Goal: Information Seeking & Learning: Understand process/instructions

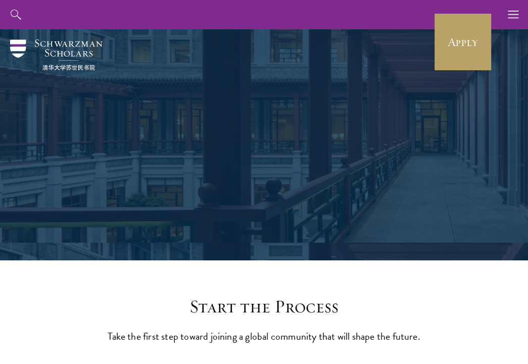
click at [287, 330] on p "Take the first step toward joining a global community that will shape the futur…" at bounding box center [264, 335] width 313 height 17
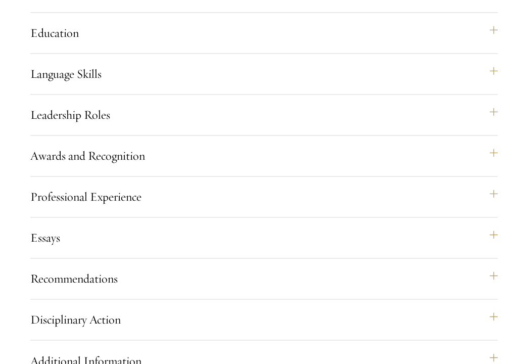
scroll to position [990, 0]
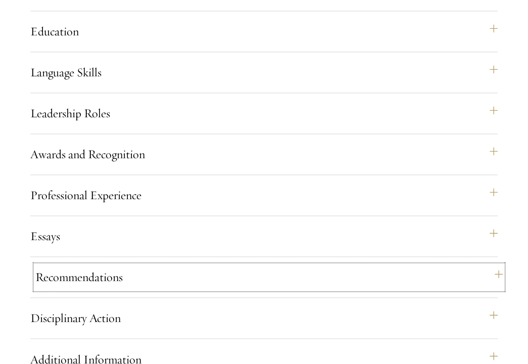
click at [140, 289] on button "Recommendations" at bounding box center [268, 277] width 467 height 24
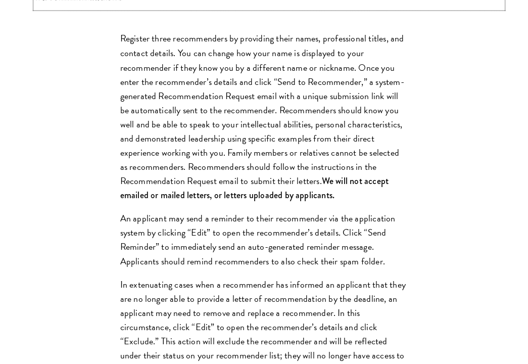
scroll to position [1273, 0]
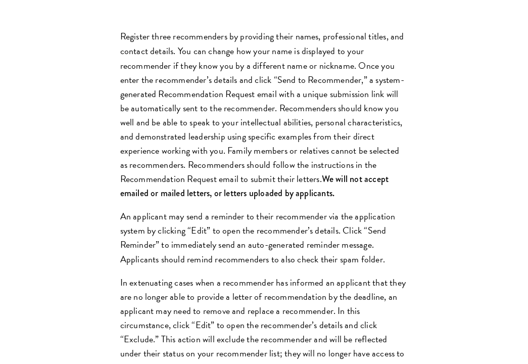
click at [236, 262] on p "An applicant may send a reminder to their recommender via the application syste…" at bounding box center [264, 237] width 288 height 57
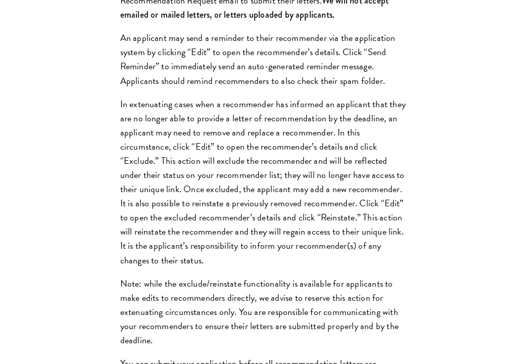
scroll to position [1455, 0]
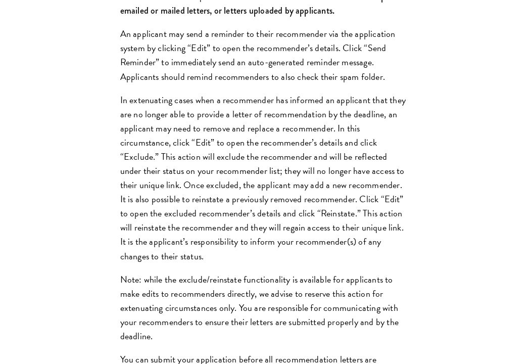
click at [271, 238] on p "In extenuating cases when a recommender has informed an applicant that they are…" at bounding box center [264, 178] width 288 height 170
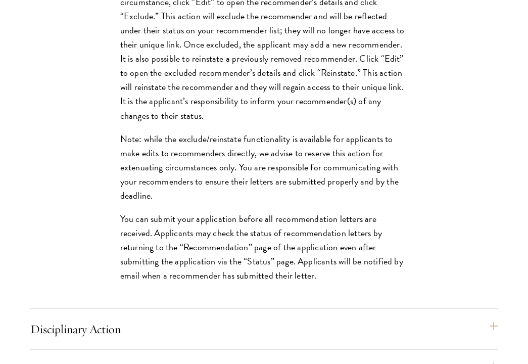
scroll to position [1597, 0]
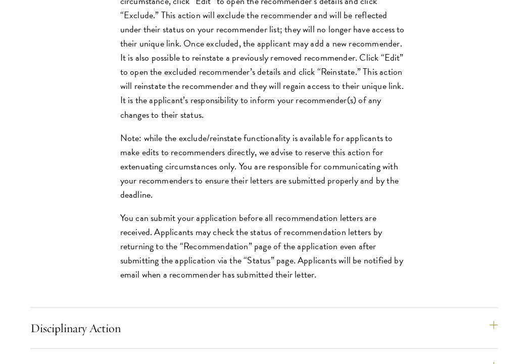
click at [271, 202] on p "Note: while the exclude/reinstate functionality is available for applicants to …" at bounding box center [264, 166] width 288 height 71
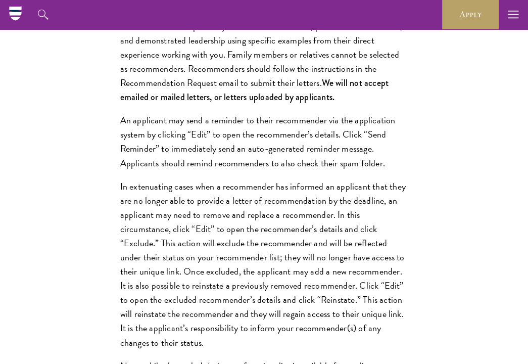
scroll to position [1354, 0]
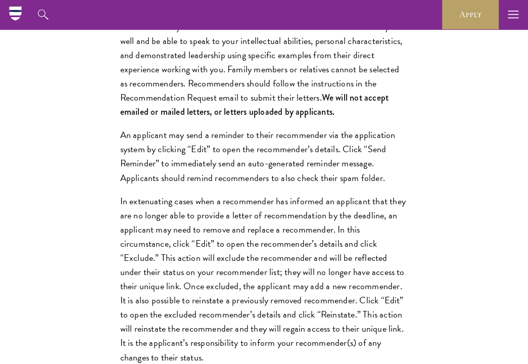
click at [295, 119] on p "Register three recommenders by providing their names, professional titles, and …" at bounding box center [264, 33] width 288 height 170
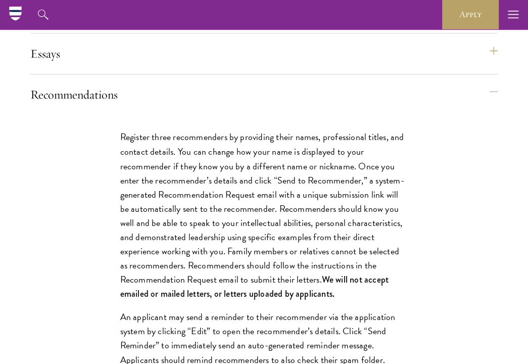
scroll to position [1172, 0]
click at [268, 173] on p "Register three recommenders by providing their names, professional titles, and …" at bounding box center [264, 215] width 288 height 170
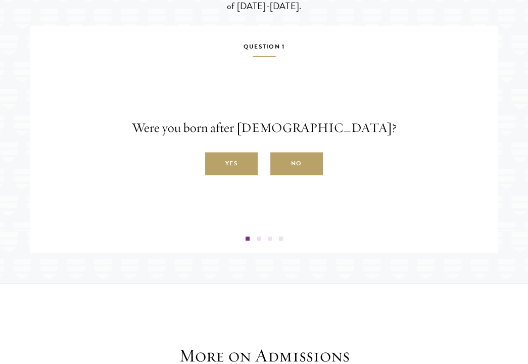
scroll to position [2284, 0]
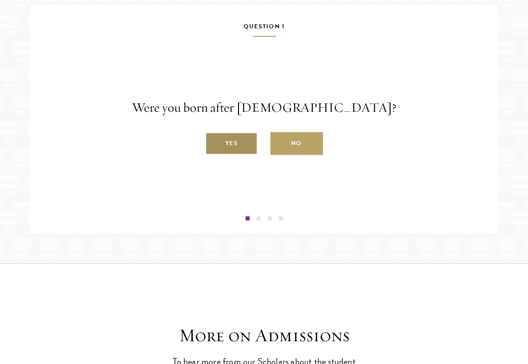
click at [235, 155] on label "Yes" at bounding box center [231, 143] width 53 height 23
click at [214, 142] on input "Yes" at bounding box center [209, 137] width 9 height 9
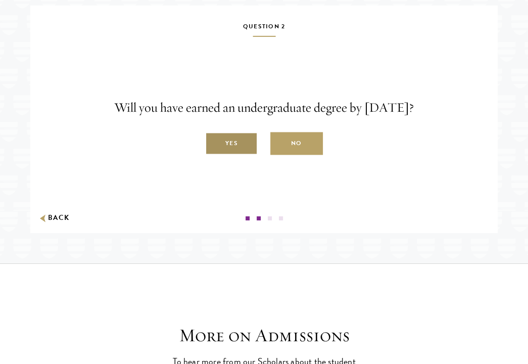
click at [246, 155] on label "Yes" at bounding box center [231, 143] width 53 height 23
click at [214, 142] on input "Yes" at bounding box center [209, 137] width 9 height 9
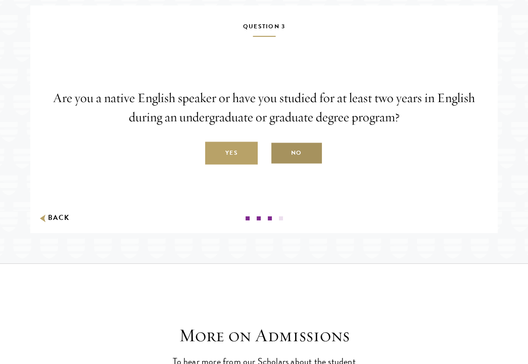
click at [281, 165] on label "No" at bounding box center [296, 153] width 53 height 23
click at [279, 152] on input "No" at bounding box center [274, 147] width 9 height 9
